Goal: Navigation & Orientation: Find specific page/section

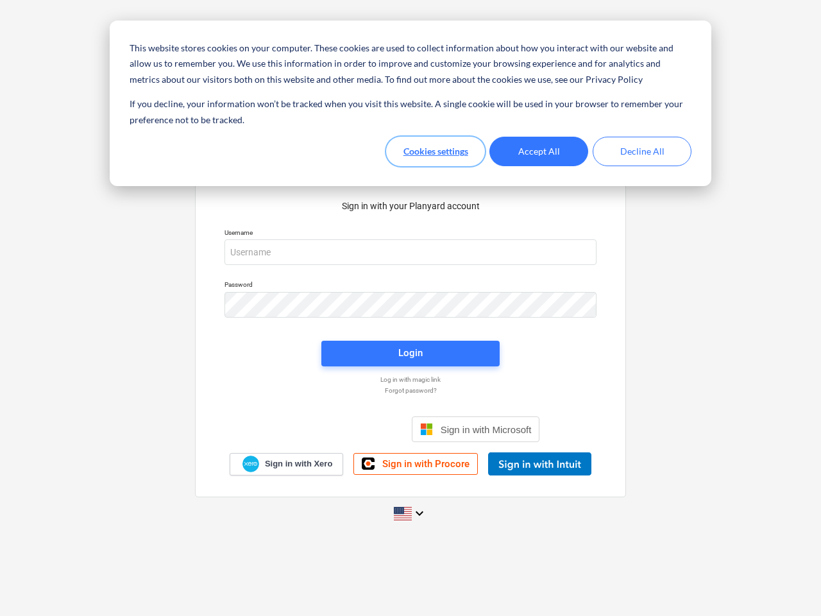
click at [436, 151] on button "Cookies settings" at bounding box center [435, 152] width 99 height 30
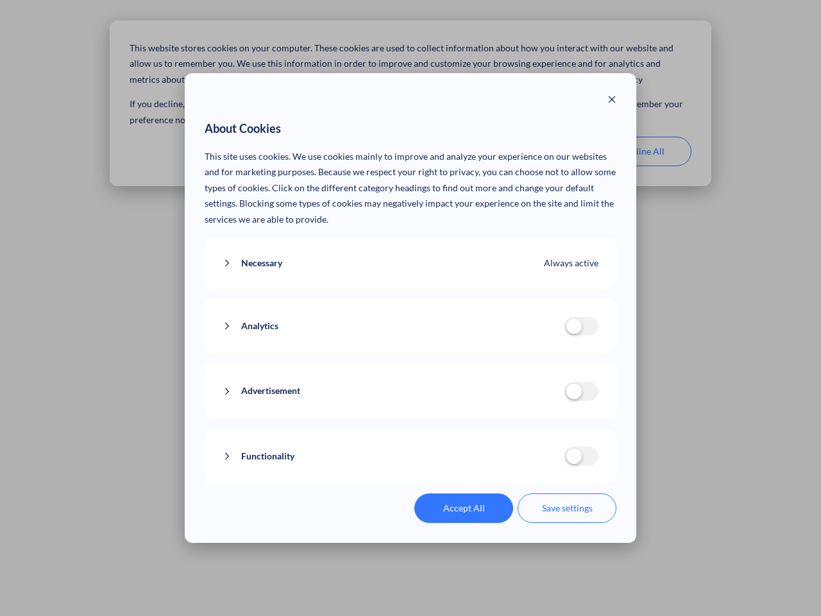
click at [539, 151] on p "This site uses cookies. We use cookies mainly to improve and analyze your exper…" at bounding box center [411, 188] width 412 height 79
click at [642, 151] on div "About Cookies This site uses cookies. We use cookies mainly to improve and anal…" at bounding box center [410, 308] width 821 height 616
click at [410, 252] on div "Necessary Always active These cookies are necessary for the website to function…" at bounding box center [411, 263] width 412 height 52
click at [410, 305] on div "Analytics analytics cookies disallowed These cookies help us to understand how …" at bounding box center [411, 326] width 412 height 55
click at [410, 353] on div "Analytics analytics cookies disallowed These cookies help us to understand how …" at bounding box center [411, 326] width 412 height 55
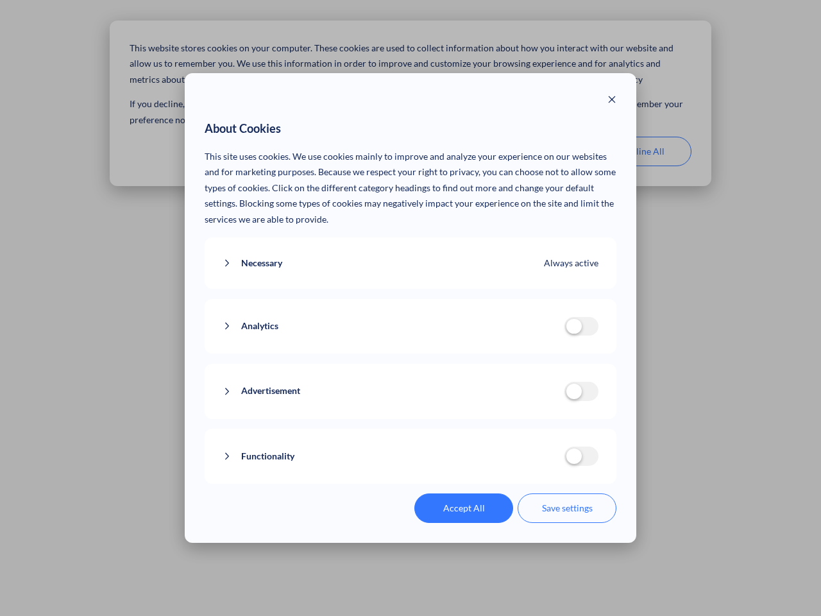
click at [476, 429] on div "Functionality functionality cookies disallowed We use a set of cookies that are…" at bounding box center [411, 455] width 412 height 55
click at [539, 464] on button "Functionality" at bounding box center [394, 456] width 342 height 16
click at [410, 513] on div "Accept All Save settings" at bounding box center [411, 508] width 412 height 30
